Goal: Information Seeking & Learning: Learn about a topic

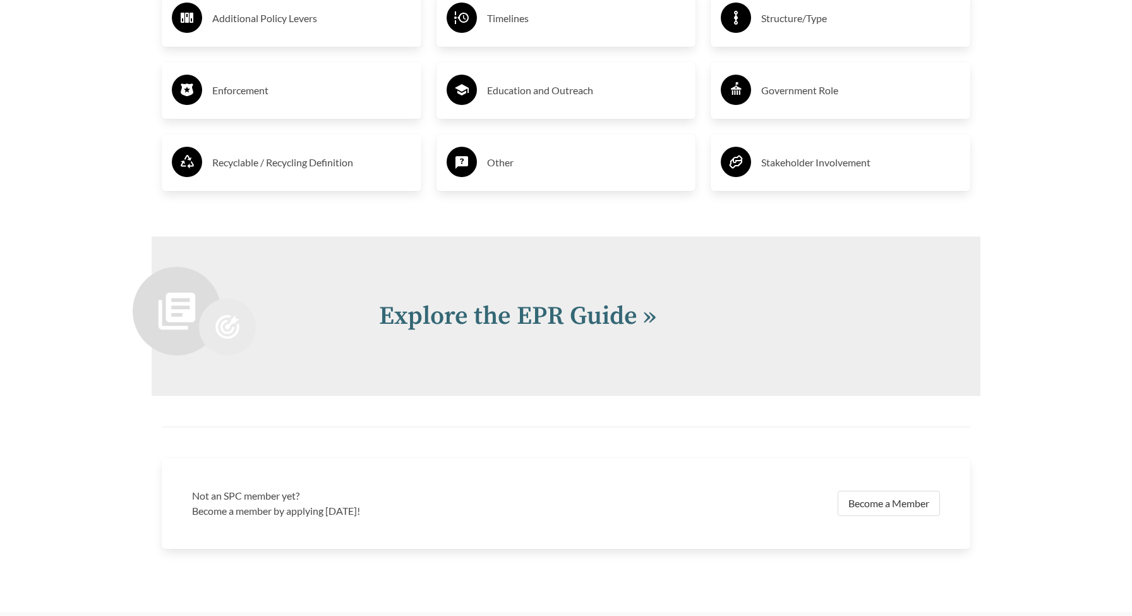
scroll to position [2729, 0]
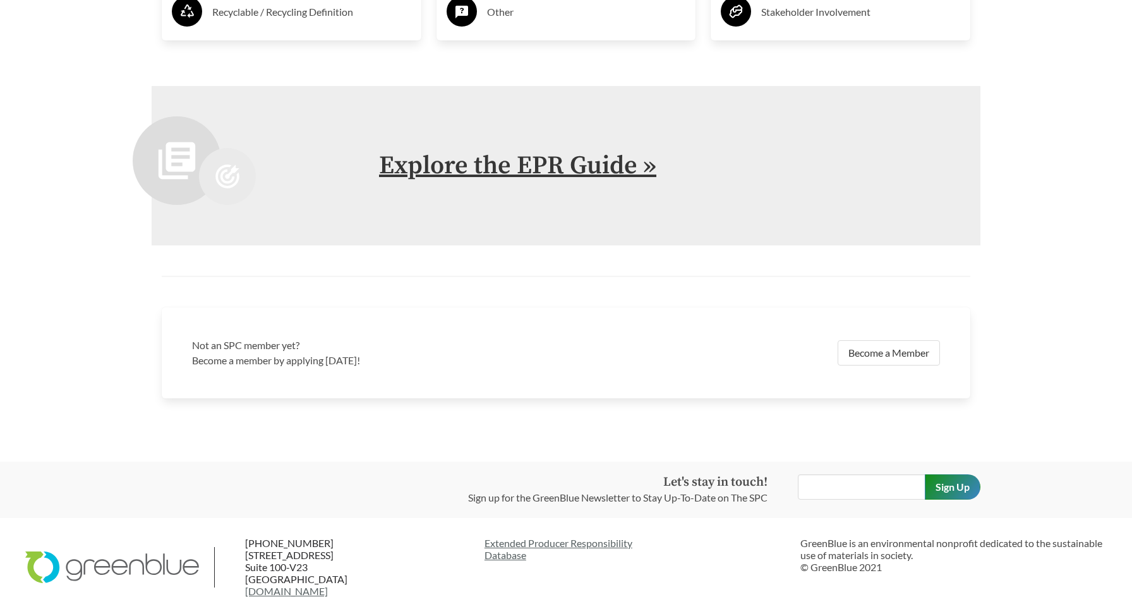
click at [496, 169] on link "Explore the EPR Guide »" at bounding box center [517, 166] width 277 height 32
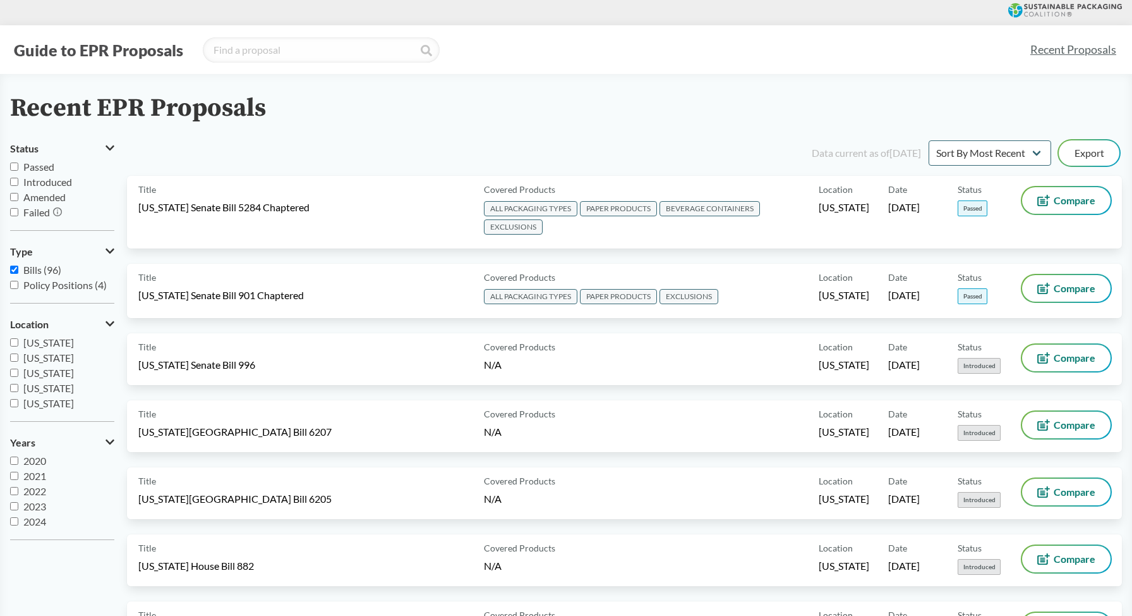
click at [13, 164] on input "Passed" at bounding box center [14, 166] width 8 height 8
checkbox input "true"
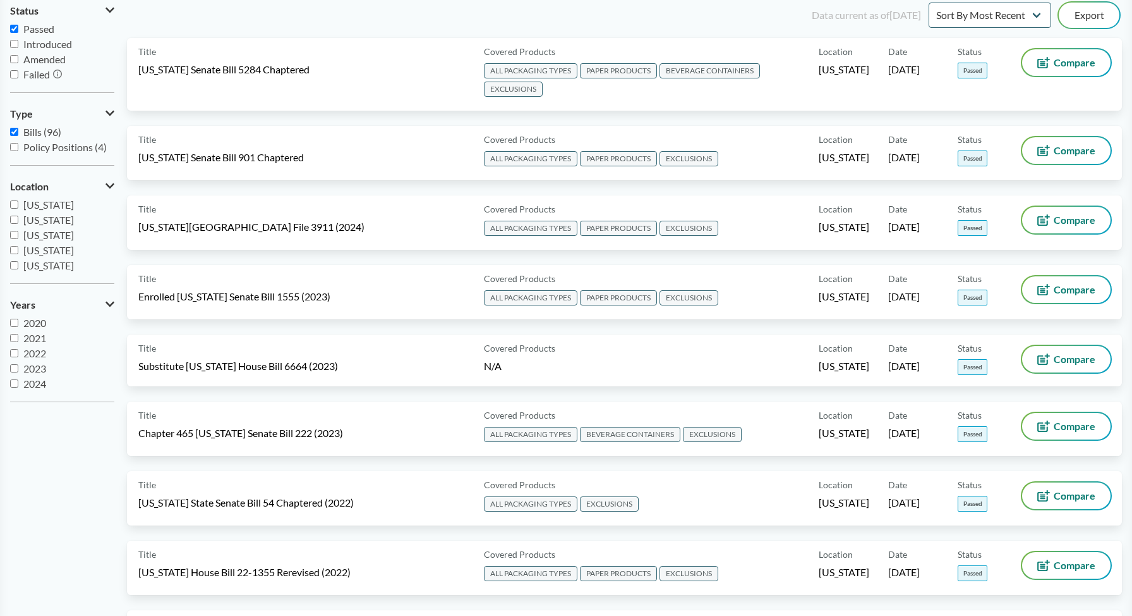
scroll to position [139, 0]
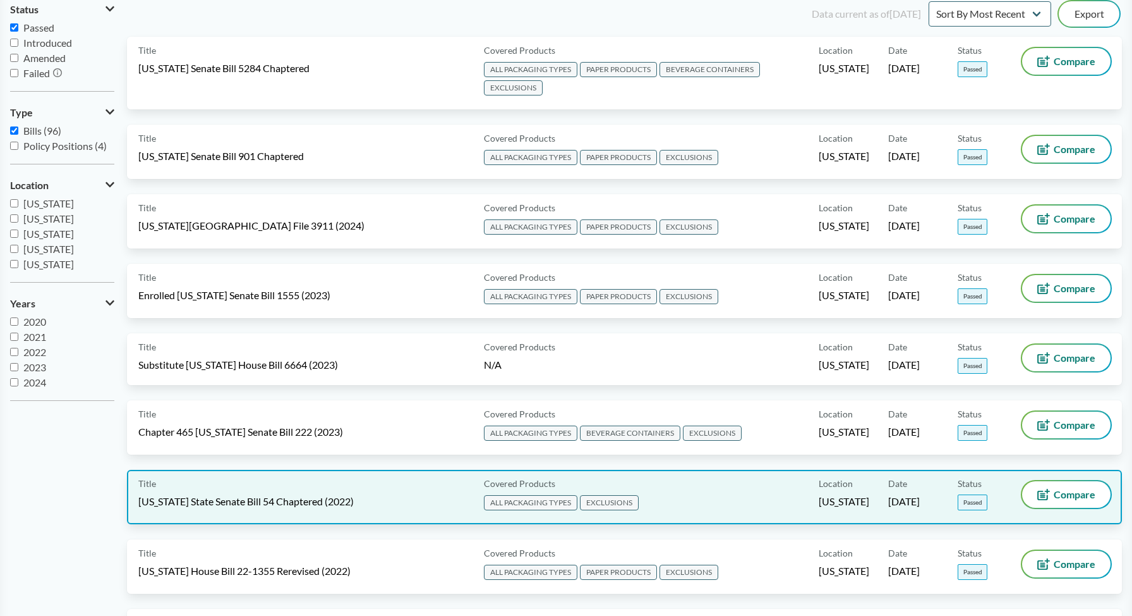
click at [340, 486] on div "Title [US_STATE] State Senate Bill 54 Chaptered (2022)" at bounding box center [308, 497] width 341 height 32
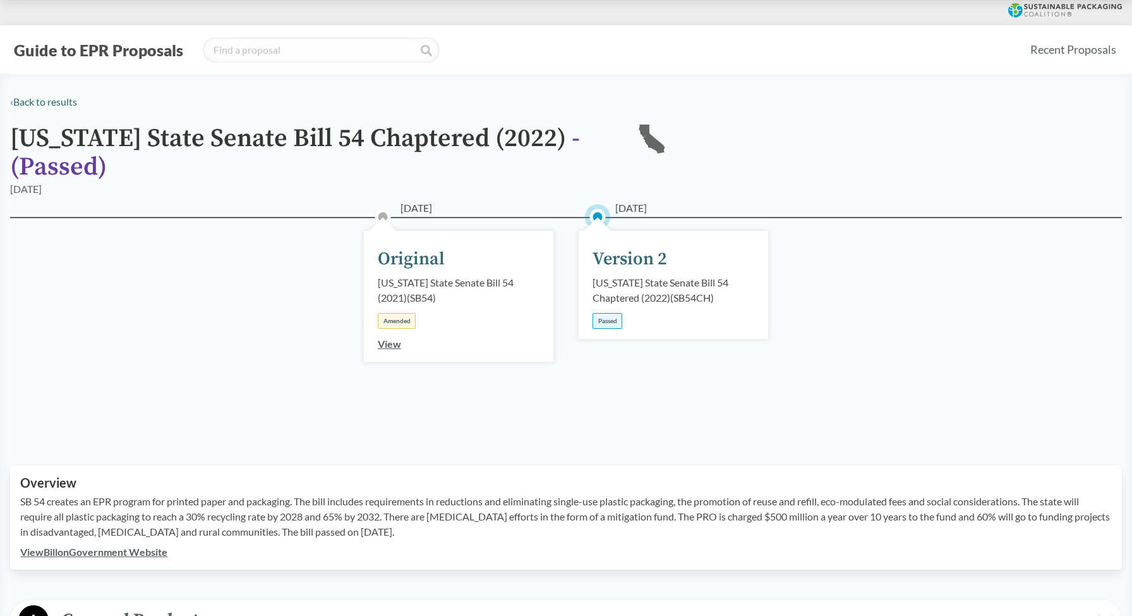
click at [685, 286] on div "[US_STATE] State Senate Bill 54 Chaptered (2022) ( SB54CH )" at bounding box center [674, 290] width 162 height 30
click at [614, 253] on div "Version 2" at bounding box center [630, 259] width 75 height 27
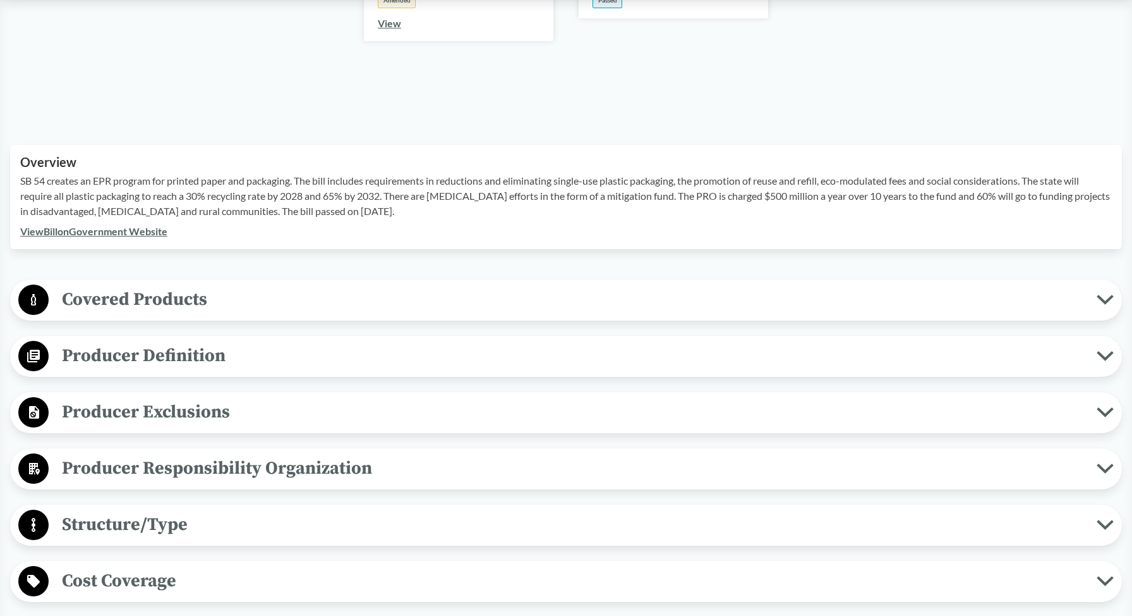
scroll to position [329, 0]
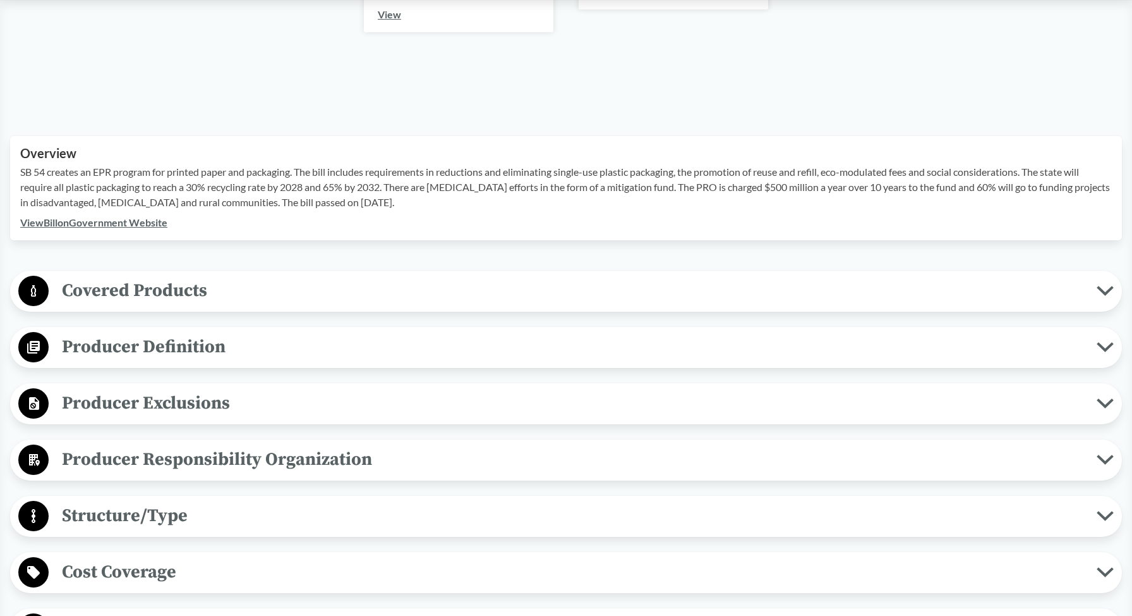
click at [737, 284] on span "Covered Products" at bounding box center [573, 290] width 1048 height 28
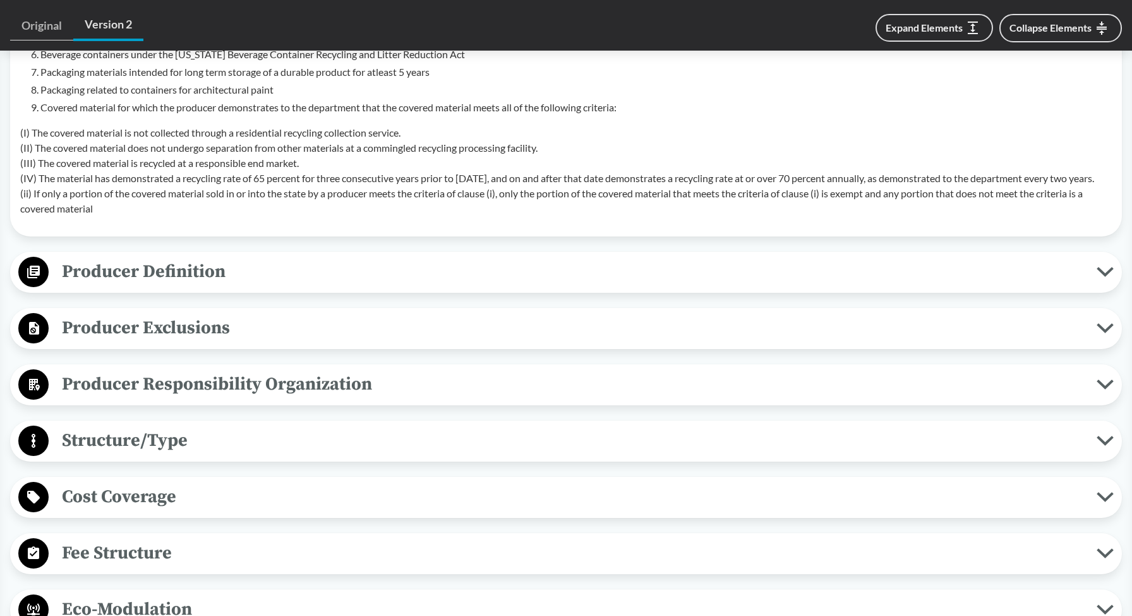
scroll to position [829, 0]
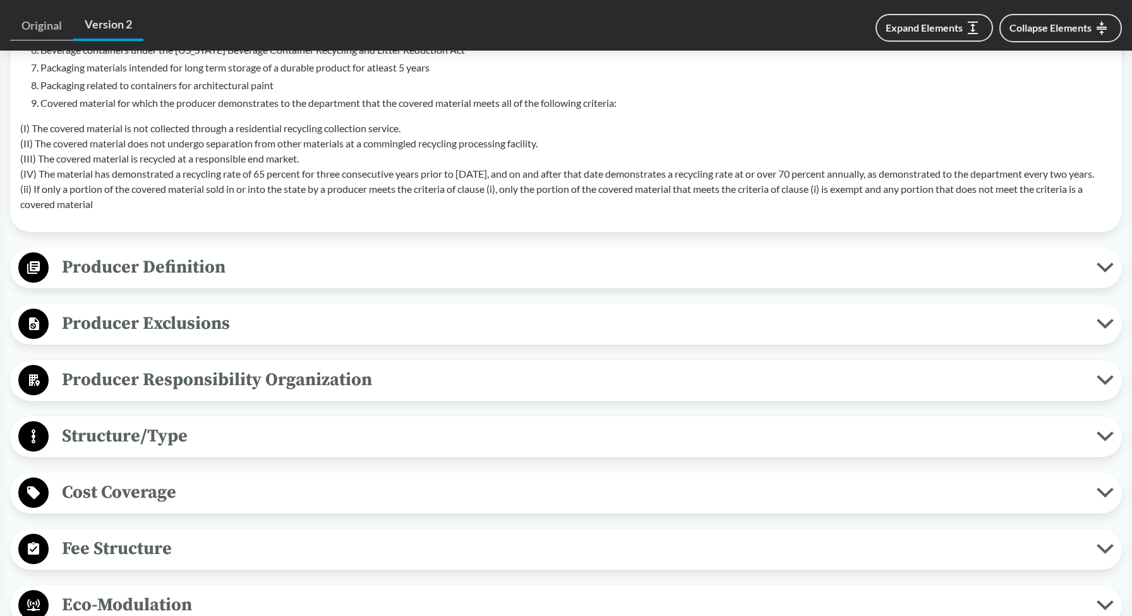
click at [274, 281] on span "Producer Definition" at bounding box center [573, 267] width 1048 height 28
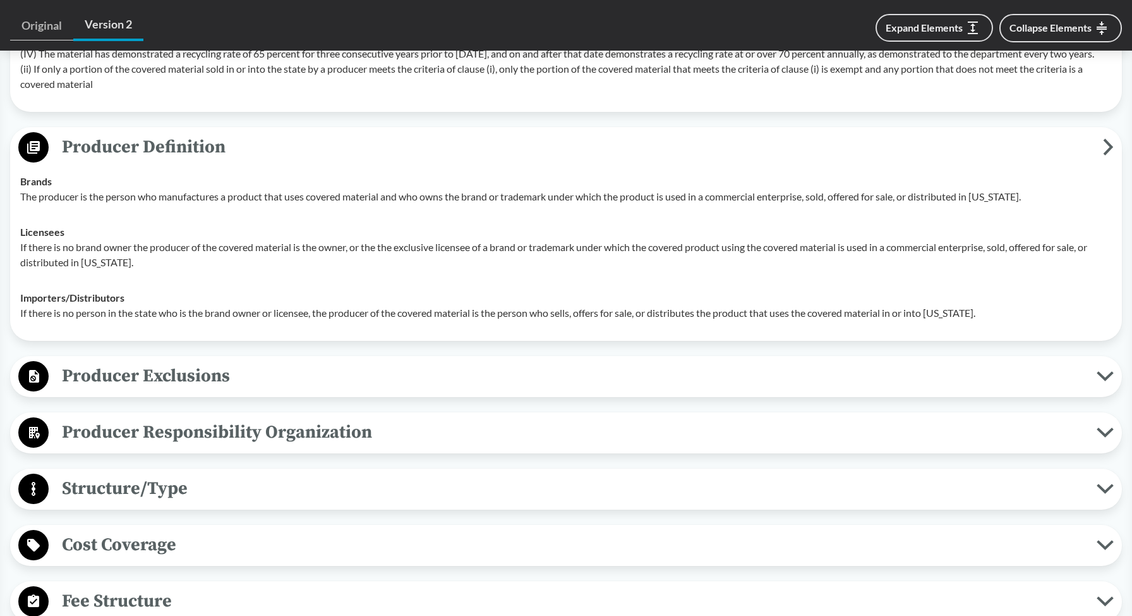
scroll to position [964, 0]
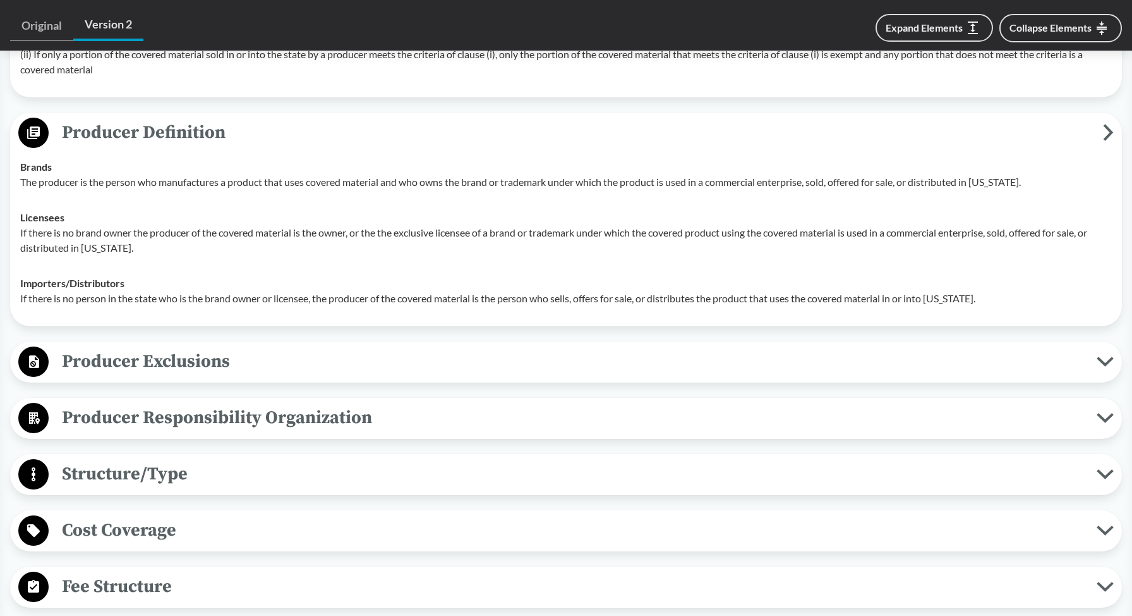
click at [257, 374] on span "Producer Exclusions" at bounding box center [573, 361] width 1048 height 28
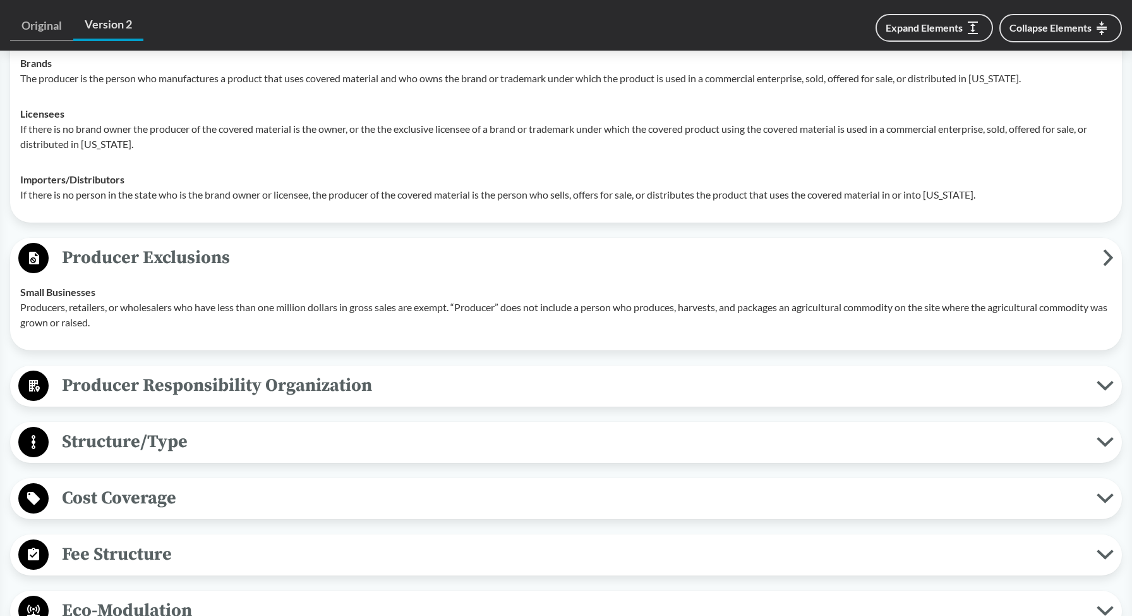
scroll to position [1069, 0]
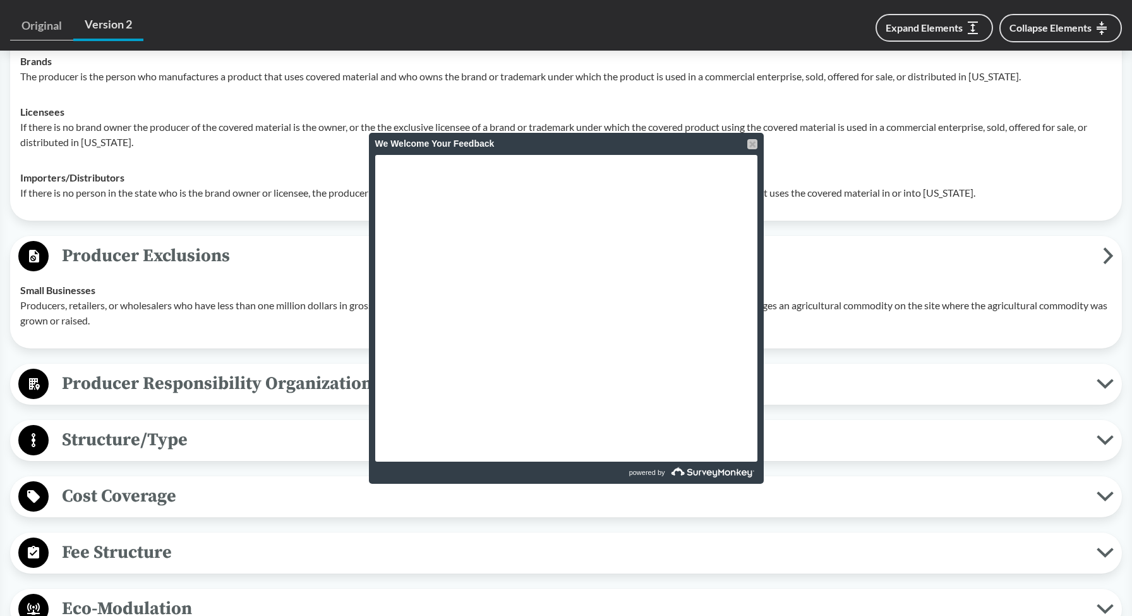
click at [755, 145] on div at bounding box center [753, 144] width 10 height 10
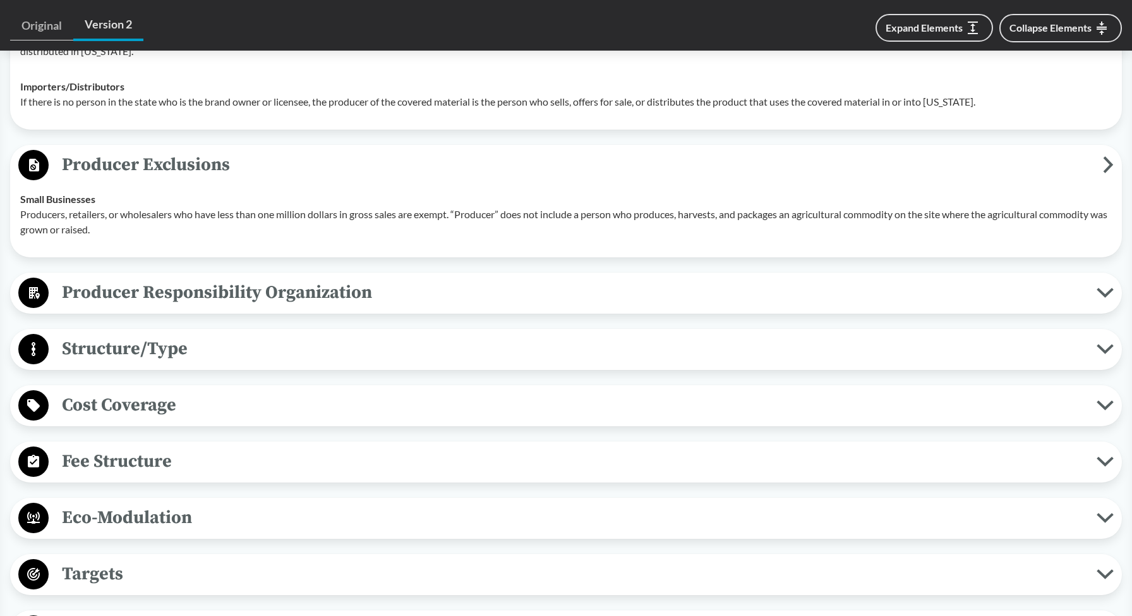
scroll to position [1160, 0]
click at [650, 420] on span "Cost Coverage" at bounding box center [573, 405] width 1048 height 28
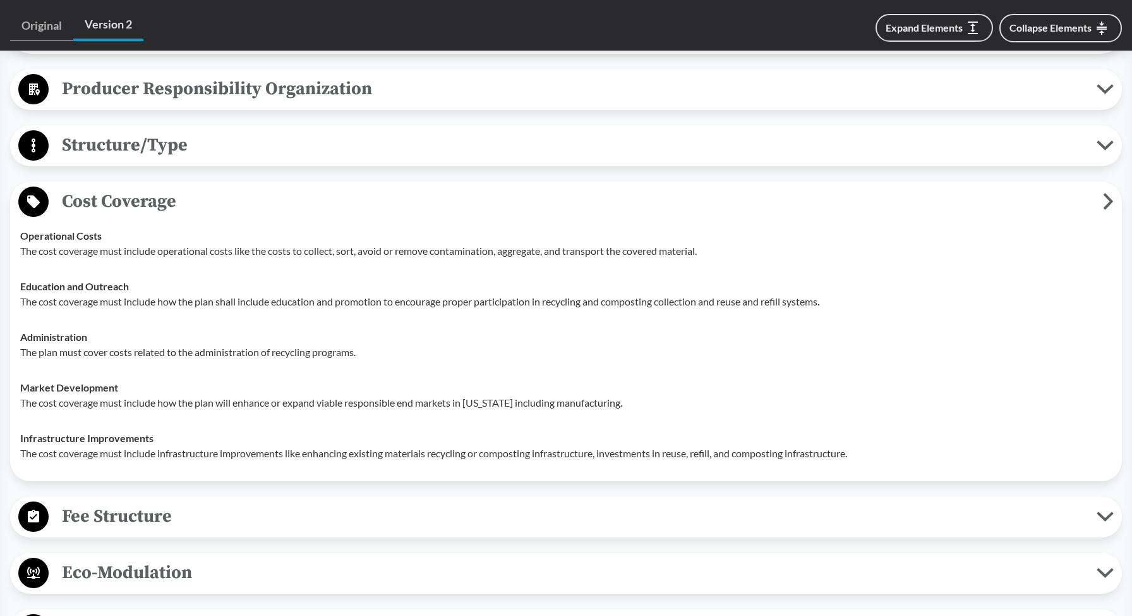
scroll to position [1460, 0]
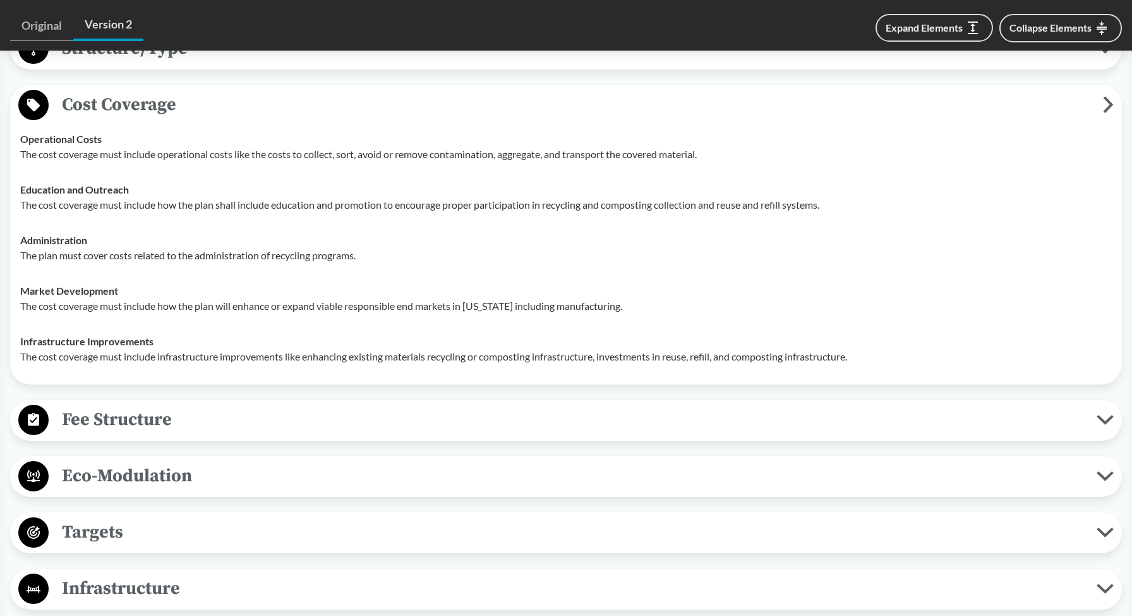
click at [650, 433] on span "Fee Structure" at bounding box center [573, 419] width 1048 height 28
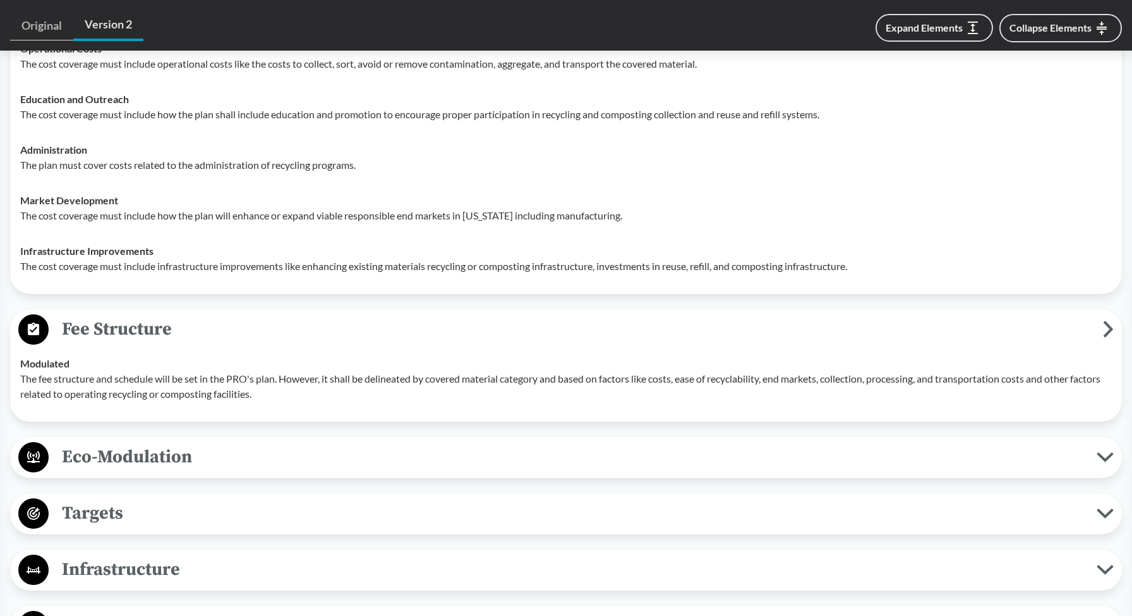
scroll to position [1569, 0]
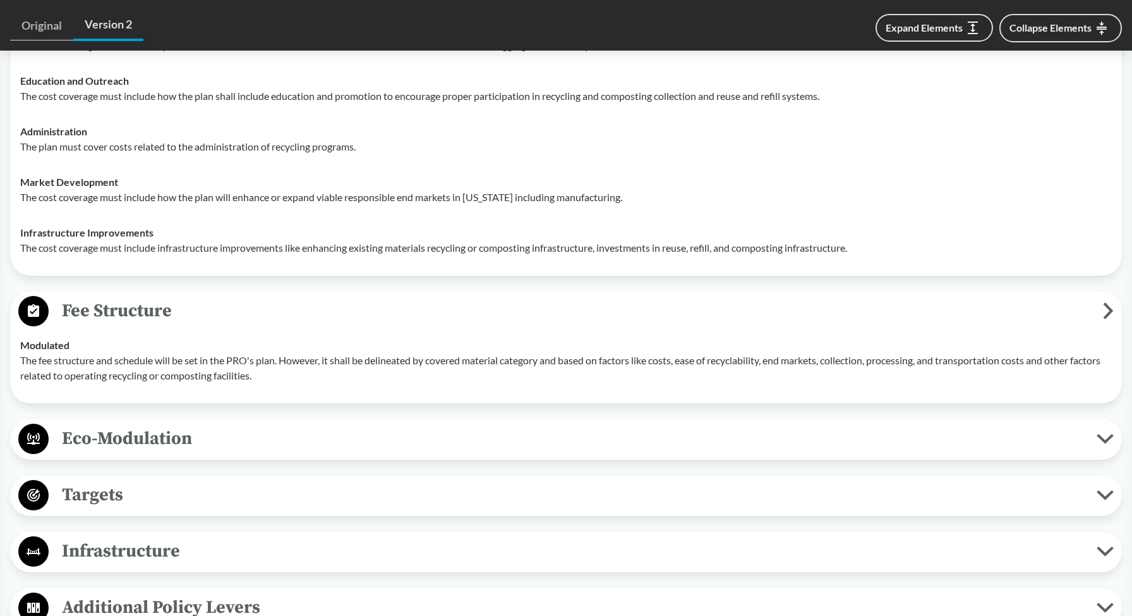
click at [641, 455] on button "Eco-Modulation" at bounding box center [566, 439] width 1103 height 32
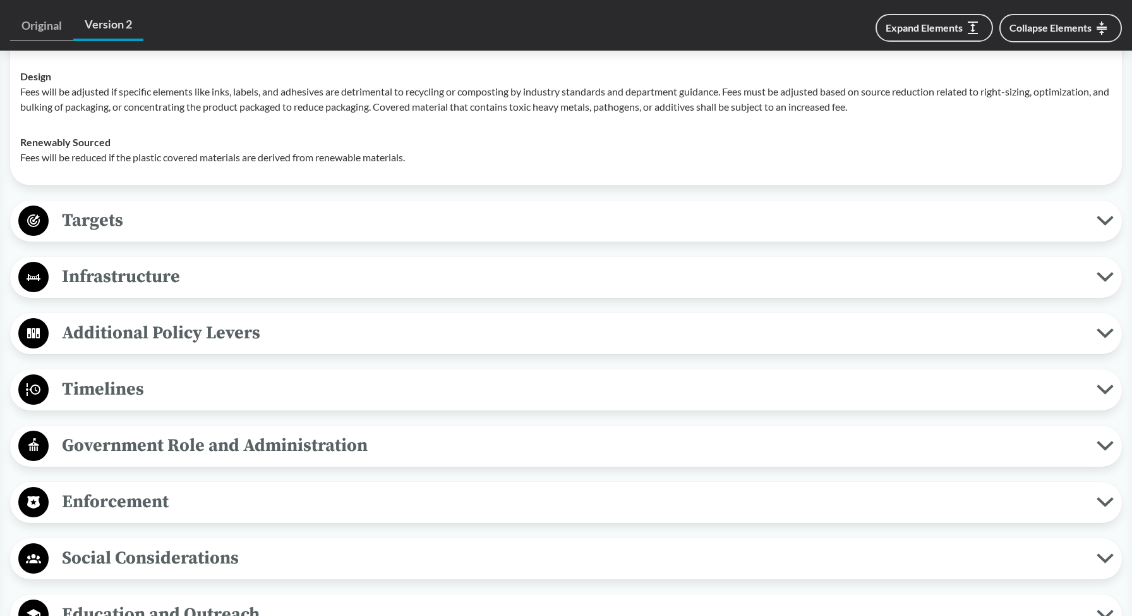
scroll to position [2100, 0]
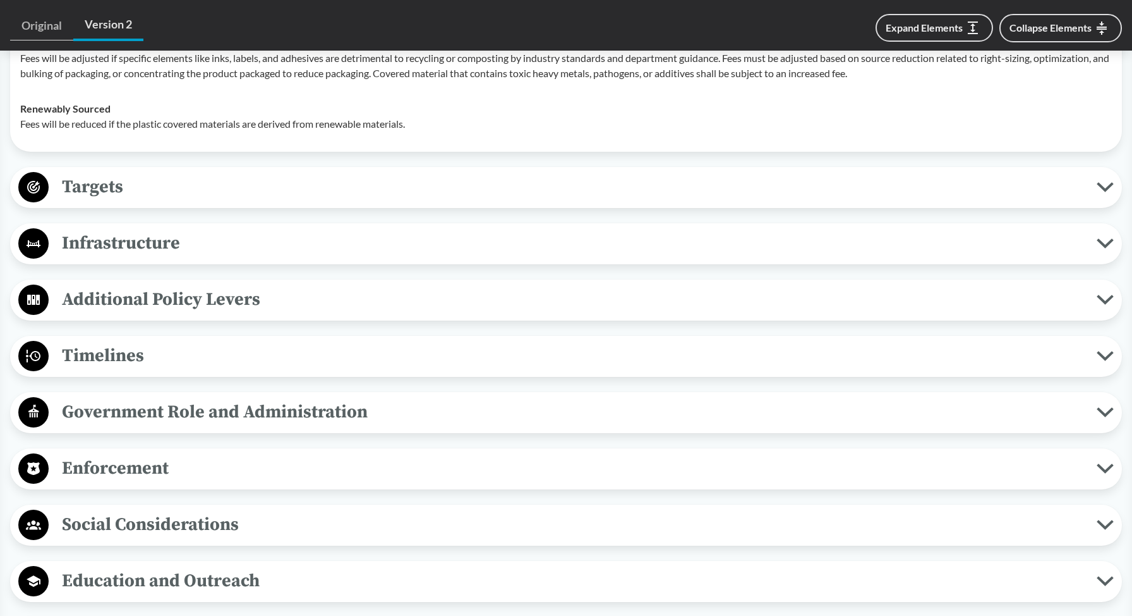
click at [232, 370] on span "Timelines" at bounding box center [573, 355] width 1048 height 28
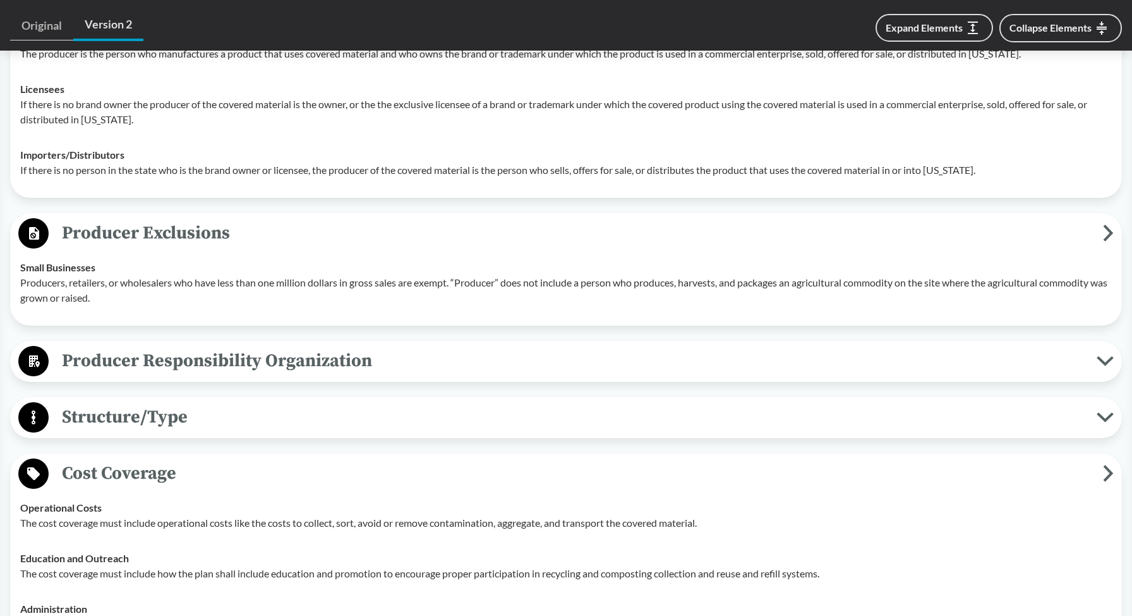
scroll to position [1091, 0]
click at [226, 365] on span "Producer Responsibility Organization" at bounding box center [573, 361] width 1048 height 28
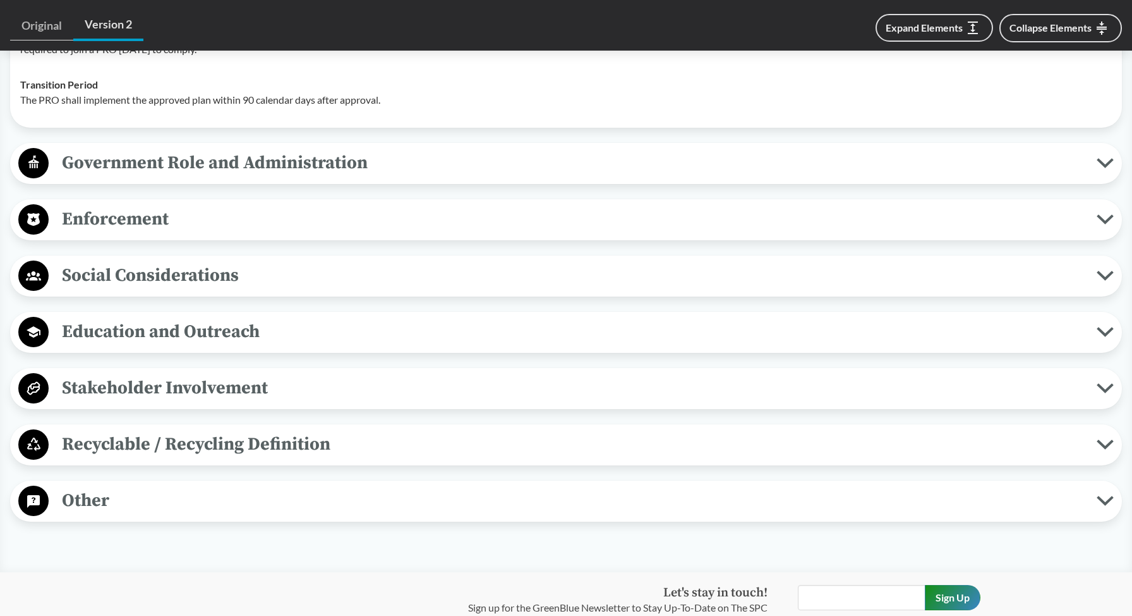
scroll to position [2807, 0]
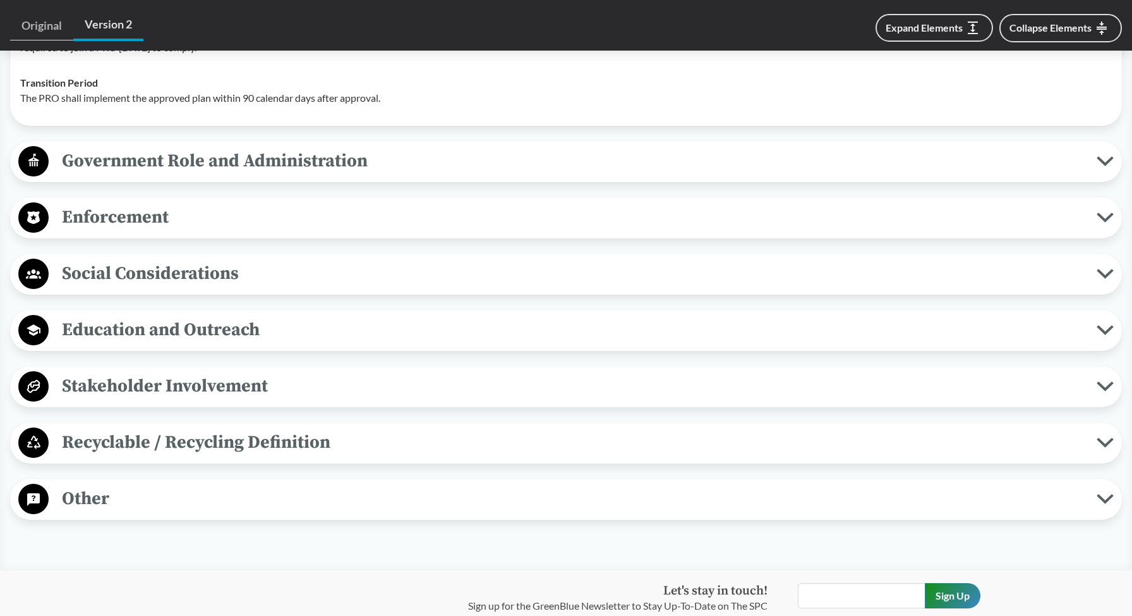
click at [251, 400] on span "Stakeholder Involvement" at bounding box center [573, 386] width 1048 height 28
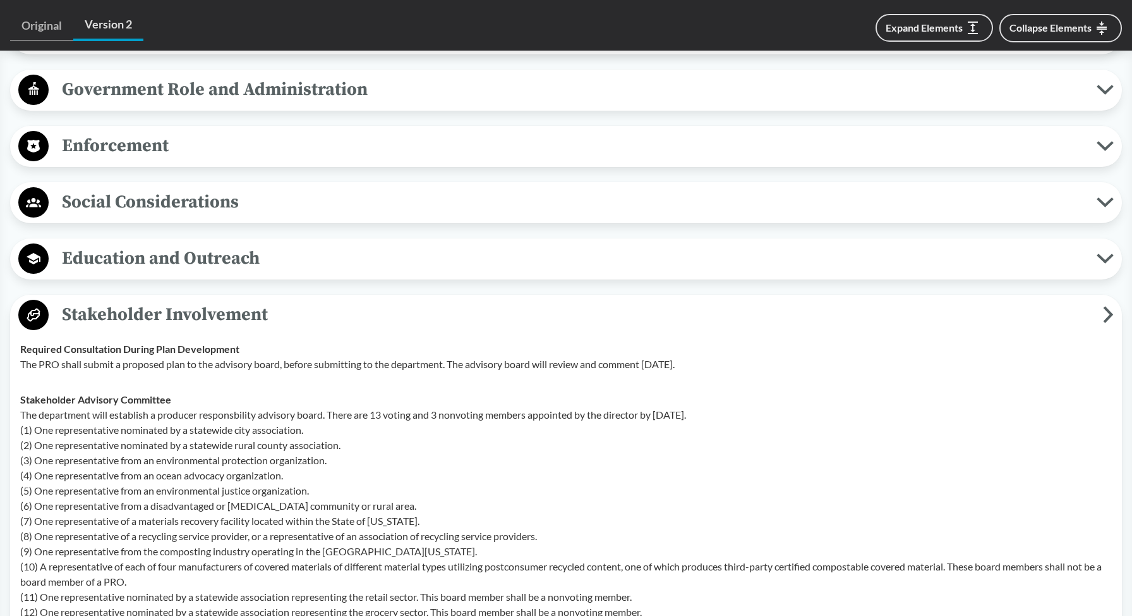
scroll to position [2880, 0]
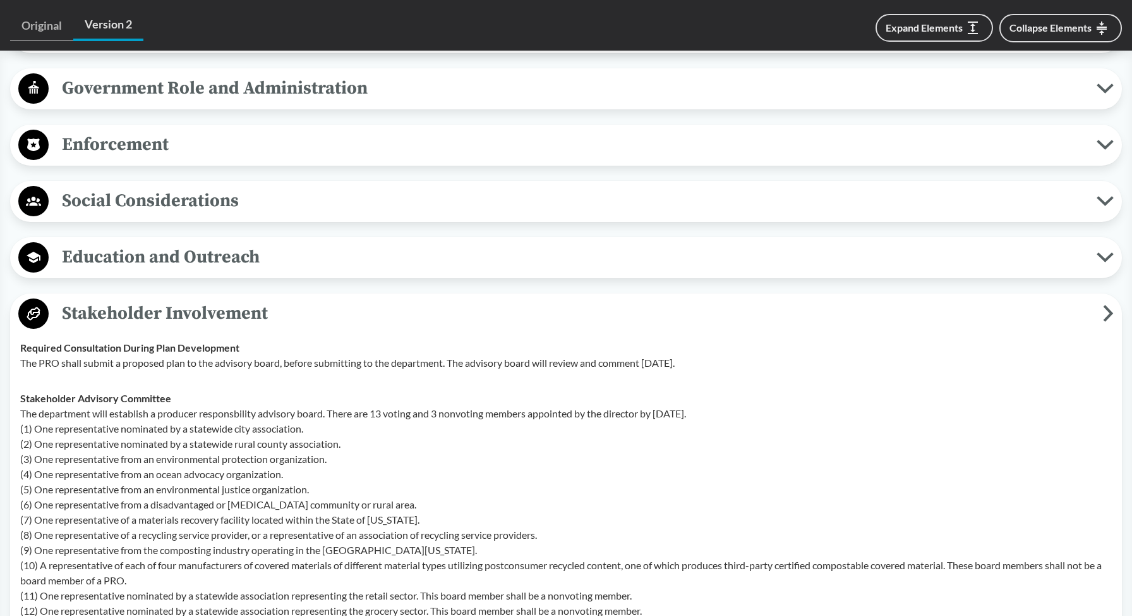
click at [218, 318] on span "Stakeholder Involvement" at bounding box center [576, 313] width 1055 height 28
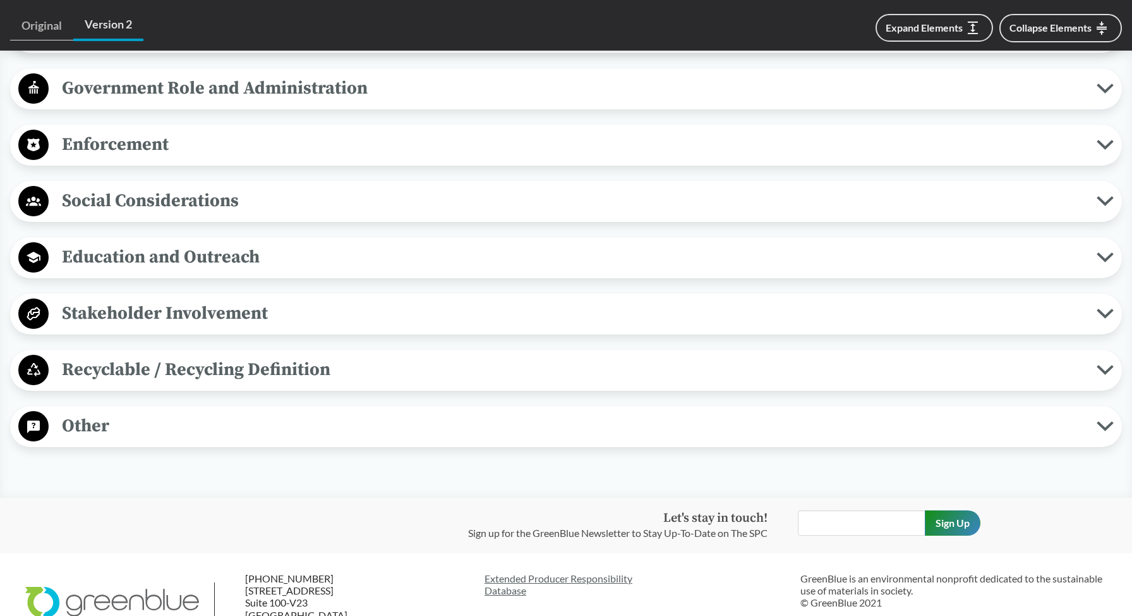
click at [215, 271] on span "Education and Outreach" at bounding box center [573, 257] width 1048 height 28
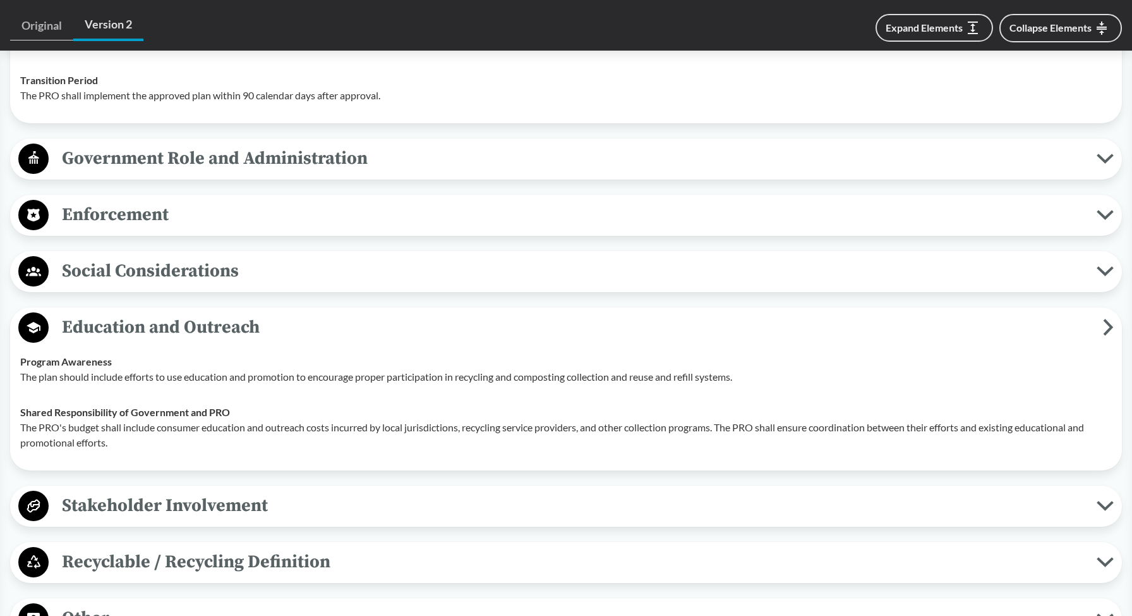
scroll to position [2788, 0]
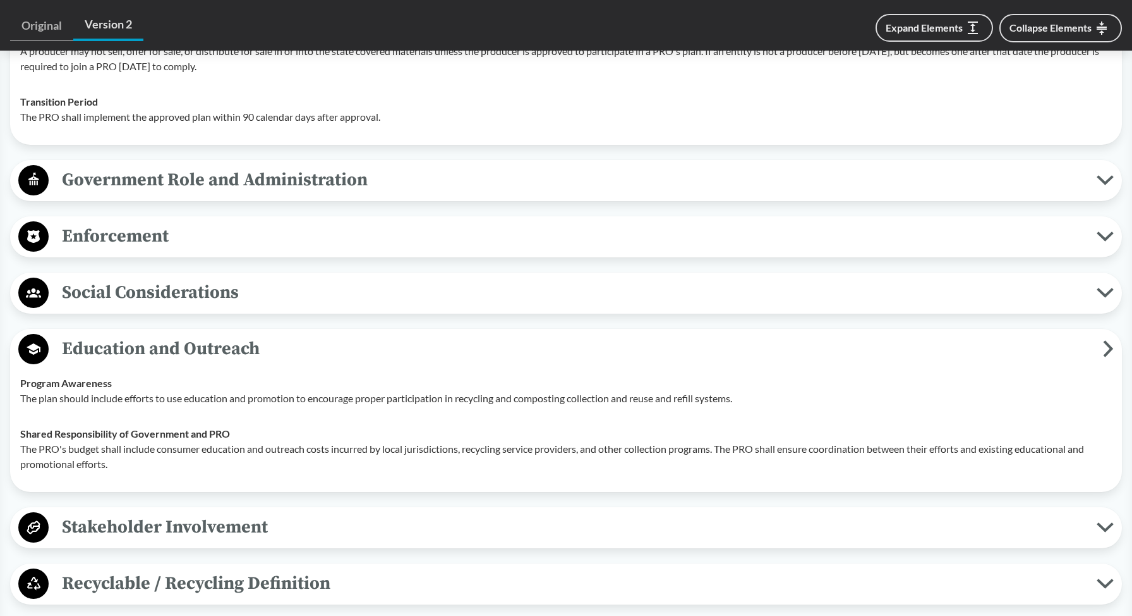
click at [167, 194] on span "Government Role and Administration" at bounding box center [573, 180] width 1048 height 28
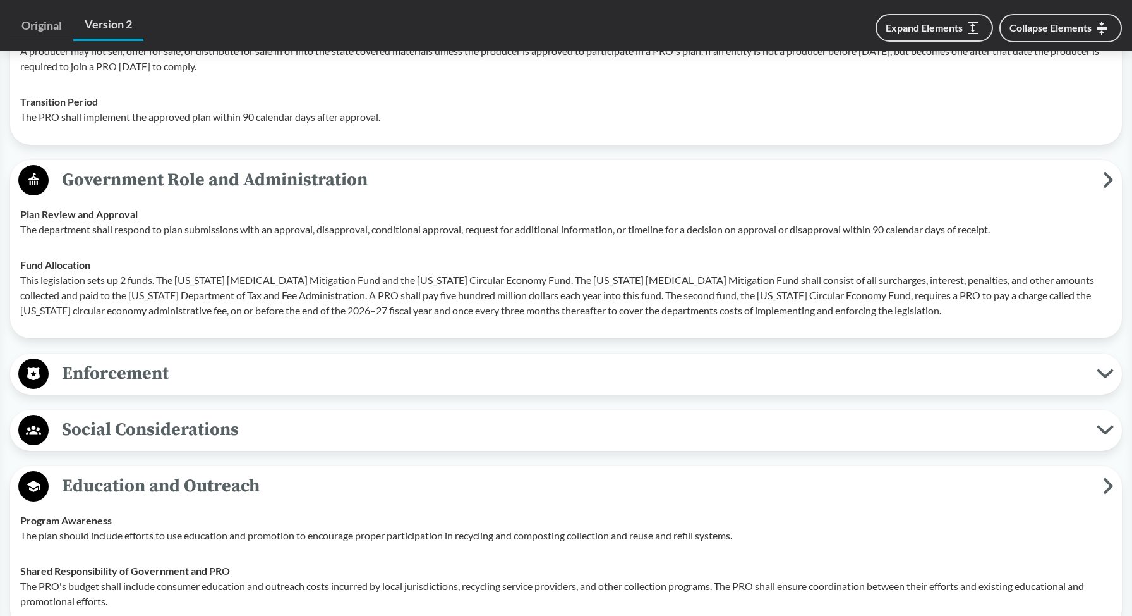
click at [139, 387] on span "Enforcement" at bounding box center [573, 373] width 1048 height 28
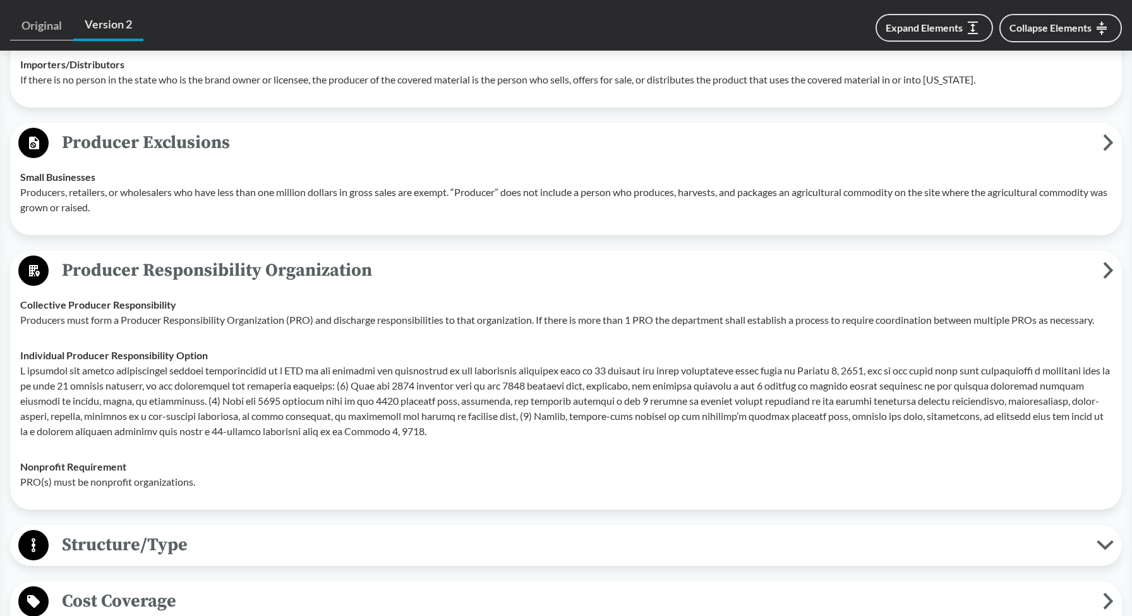
scroll to position [1181, 0]
